Goal: Transaction & Acquisition: Purchase product/service

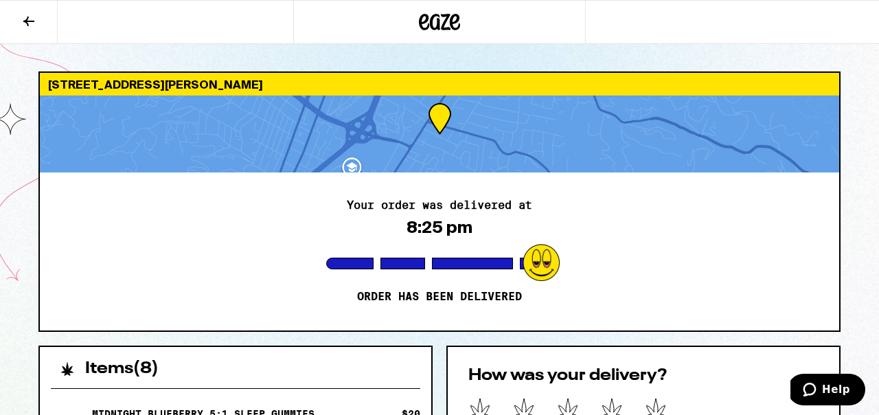
click at [32, 30] on button at bounding box center [29, 22] width 58 height 43
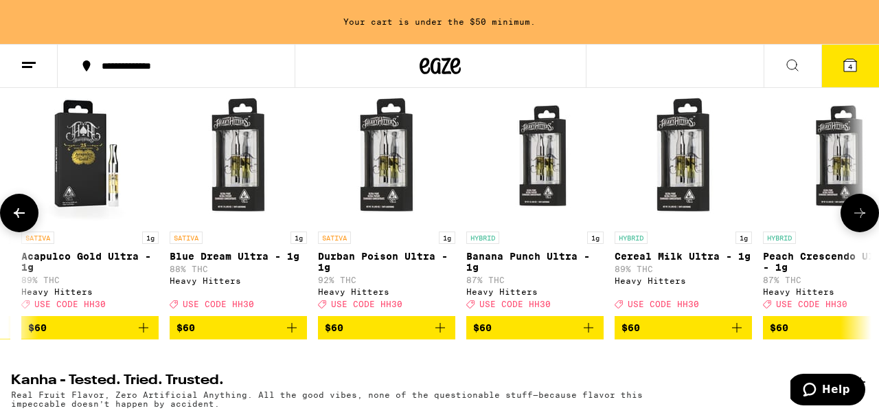
scroll to position [0, 584]
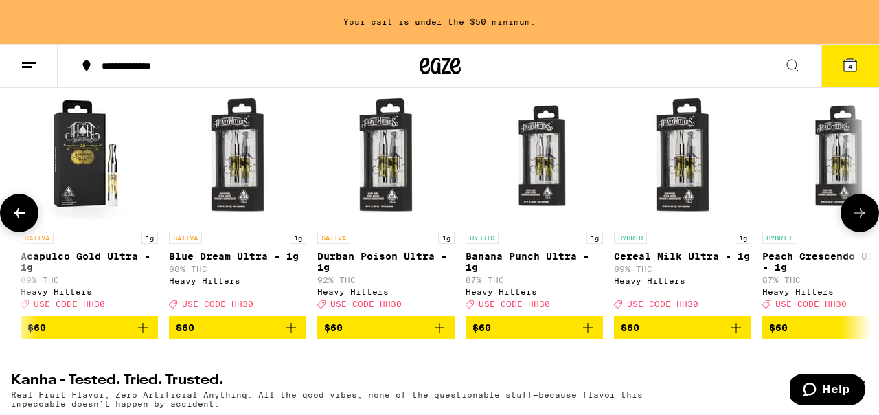
click at [741, 336] on icon "Add to bag" at bounding box center [736, 327] width 16 height 16
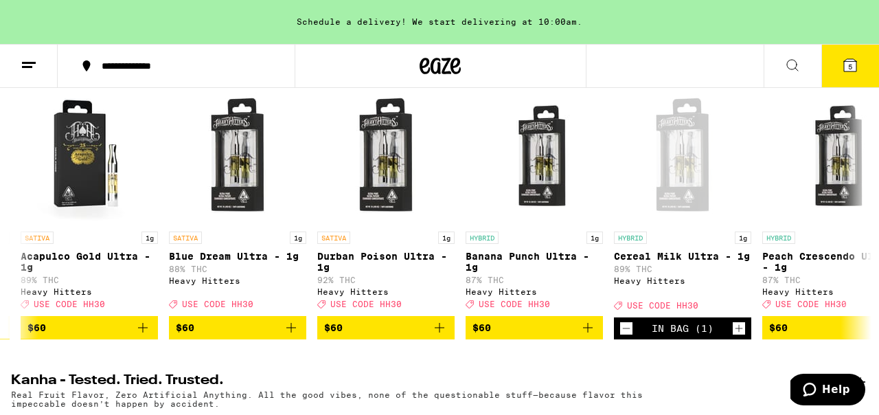
click at [849, 68] on span "5" at bounding box center [850, 67] width 4 height 8
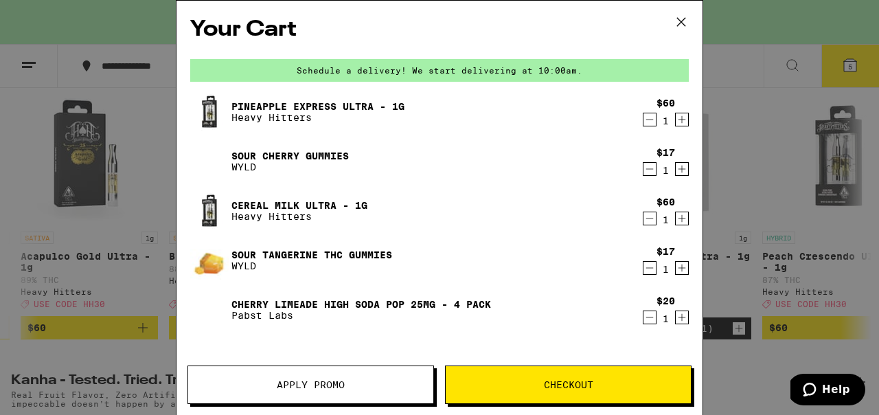
click at [547, 63] on div "Schedule a delivery! We start delivering at 10:00am." at bounding box center [439, 70] width 499 height 23
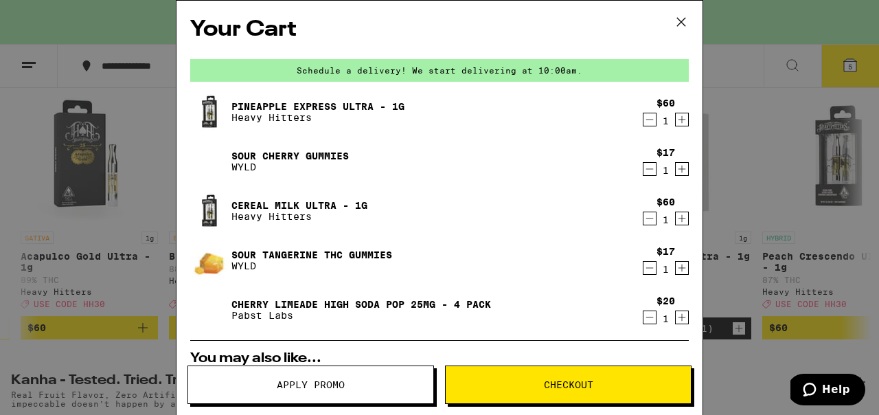
scroll to position [414, 0]
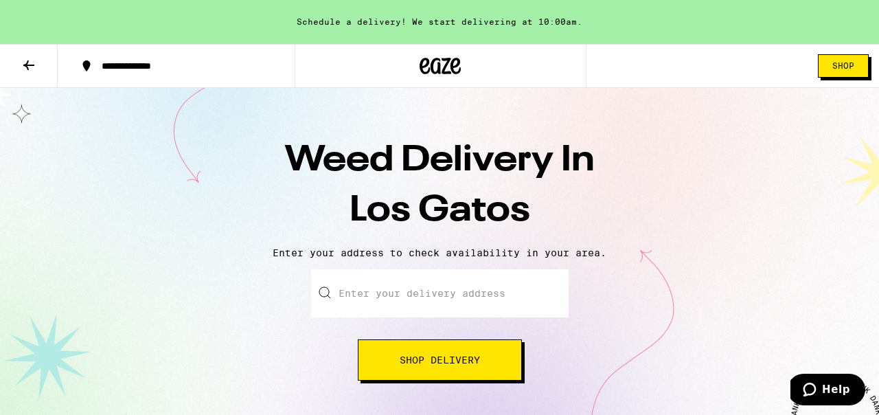
click at [854, 71] on button "Shop" at bounding box center [843, 65] width 51 height 23
